Goal: Transaction & Acquisition: Download file/media

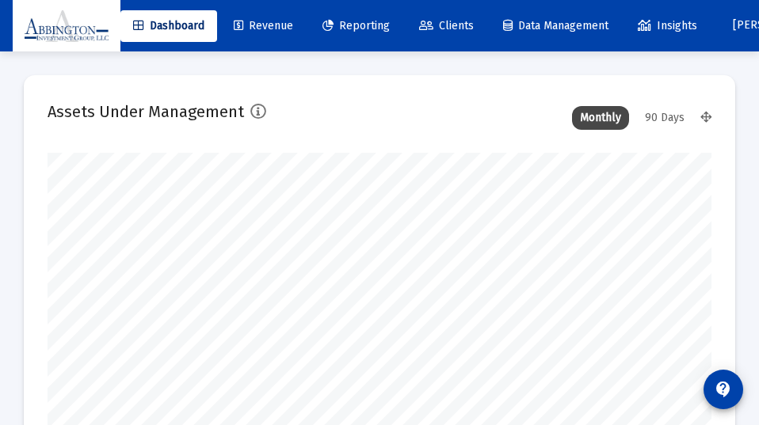
type input "[DATE]"
click at [370, 23] on span "Reporting" at bounding box center [355, 25] width 67 height 13
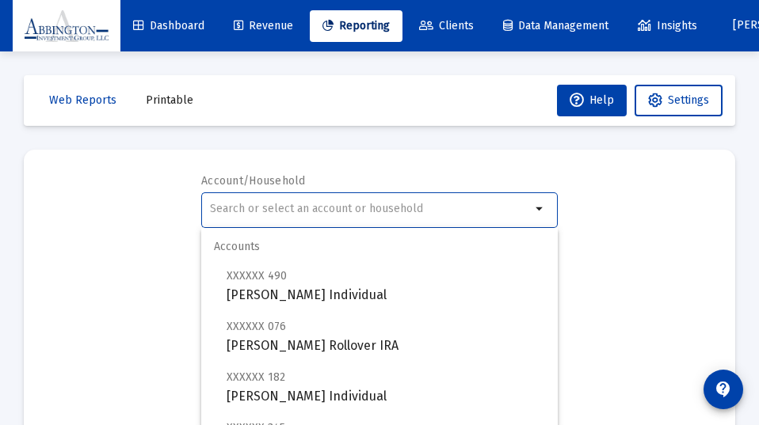
click at [230, 210] on input "text" at bounding box center [370, 209] width 321 height 13
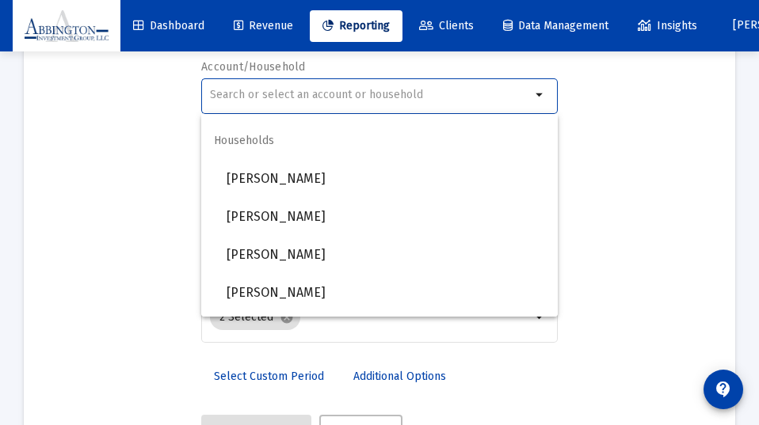
scroll to position [1032, 0]
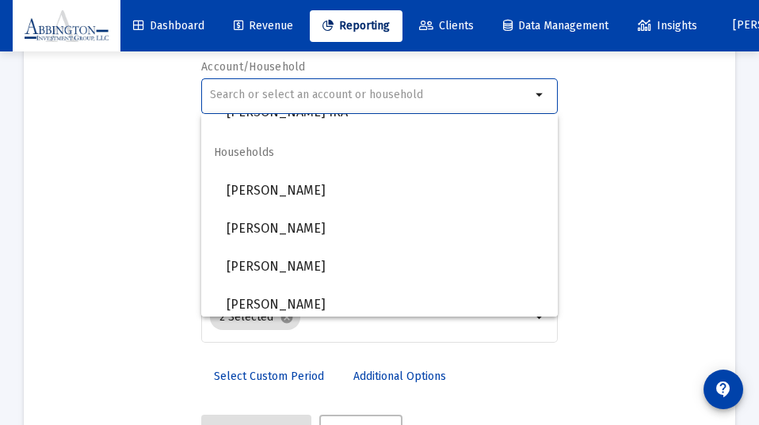
click at [219, 94] on input "text" at bounding box center [370, 95] width 321 height 13
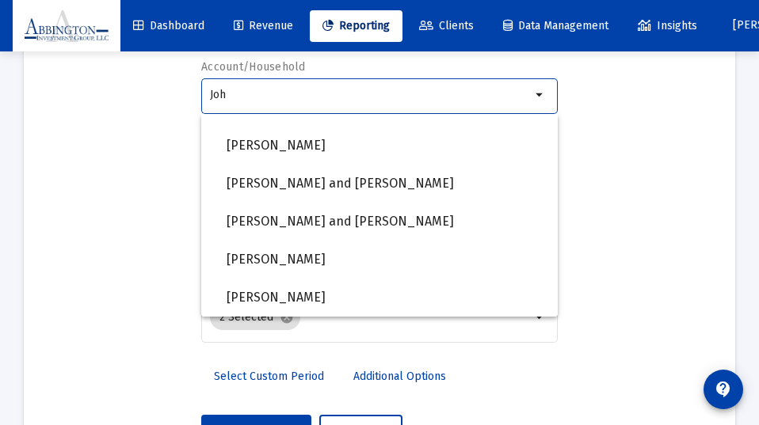
scroll to position [393, 0]
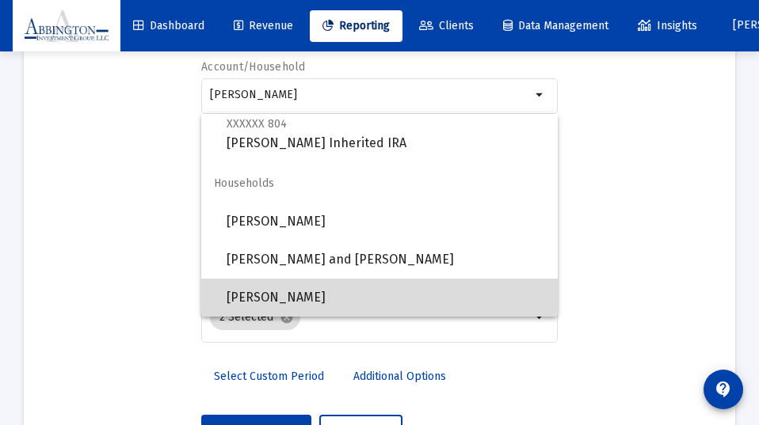
click at [273, 295] on span "[PERSON_NAME]" at bounding box center [386, 298] width 318 height 38
type input "[PERSON_NAME]"
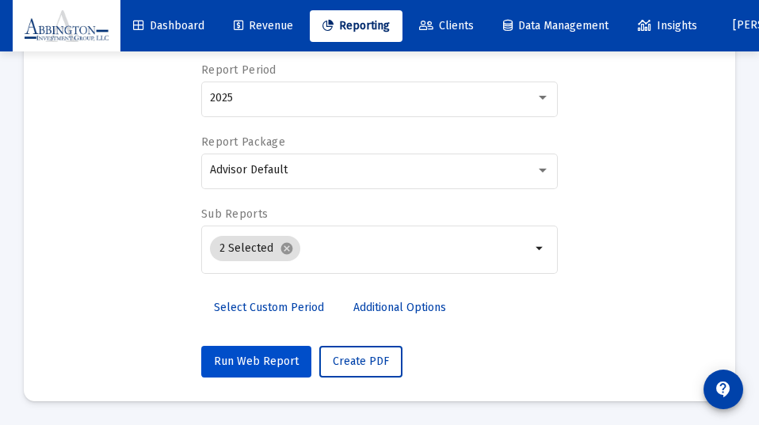
scroll to position [183, 0]
click at [261, 360] on span "Run Web Report" at bounding box center [256, 361] width 85 height 13
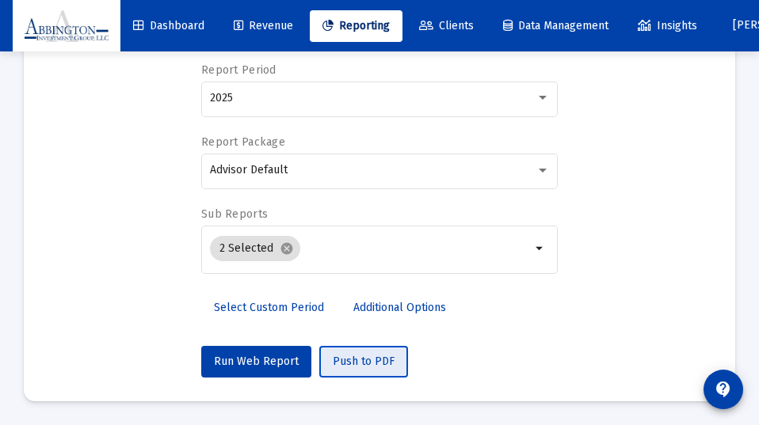
click at [359, 359] on span "Push to PDF" at bounding box center [364, 361] width 62 height 13
click at [356, 359] on span "Push to PDF" at bounding box center [364, 361] width 62 height 13
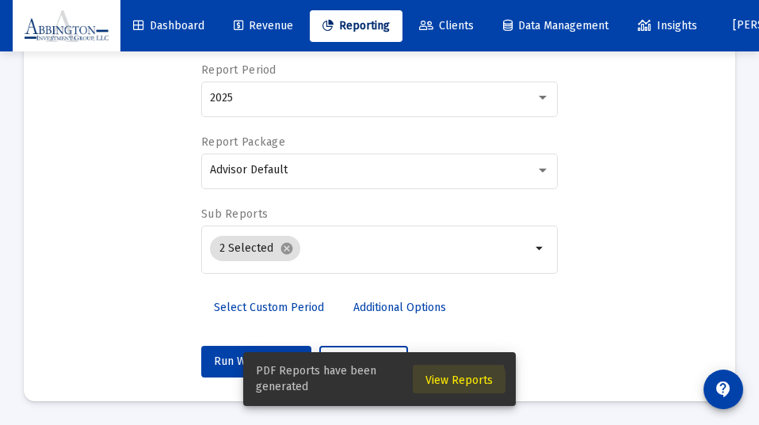
click at [455, 382] on span "View Reports" at bounding box center [458, 380] width 67 height 13
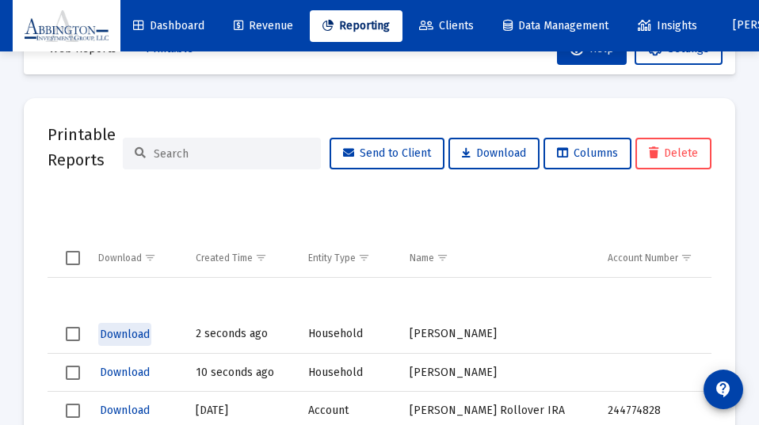
click at [127, 332] on span "Download" at bounding box center [125, 334] width 50 height 13
